Goal: Task Accomplishment & Management: Manage account settings

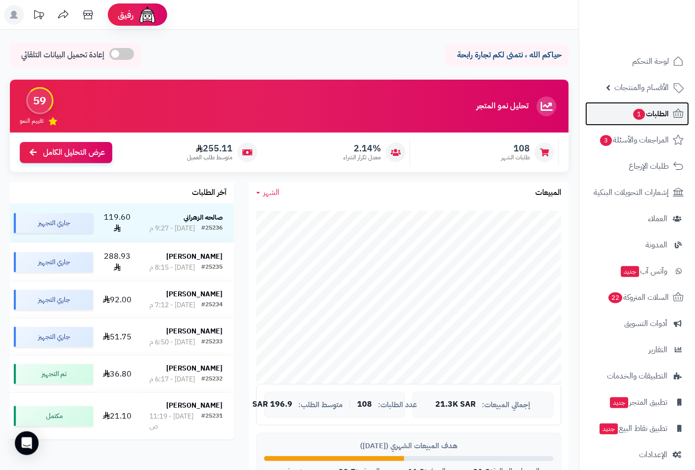
click at [658, 115] on span "الطلبات 1" at bounding box center [650, 114] width 37 height 14
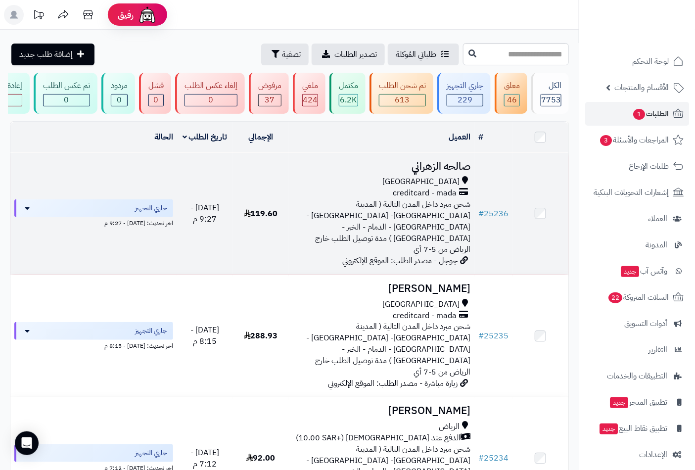
click at [432, 197] on span "creditcard - mada" at bounding box center [425, 192] width 64 height 11
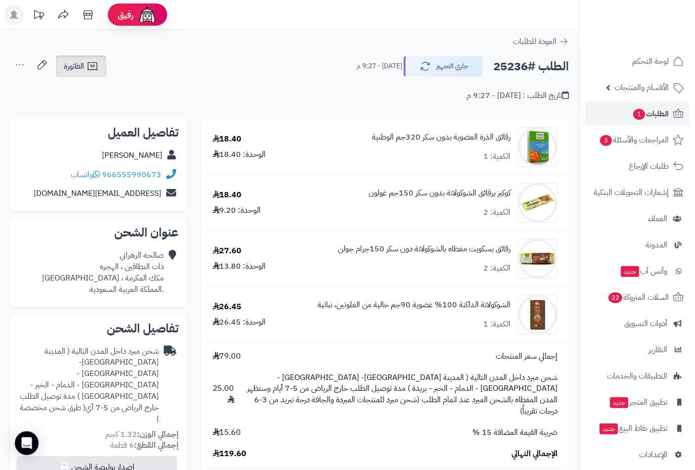
click at [75, 72] on span "الفاتورة" at bounding box center [74, 66] width 20 height 12
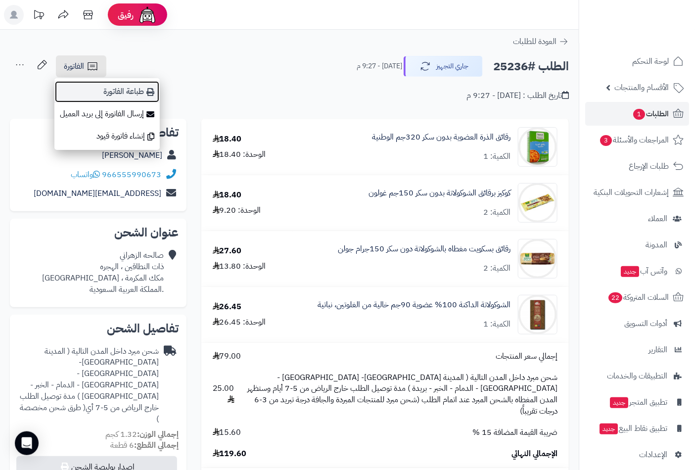
click at [129, 89] on link "طباعة الفاتورة" at bounding box center [106, 92] width 105 height 22
